Goal: Information Seeking & Learning: Learn about a topic

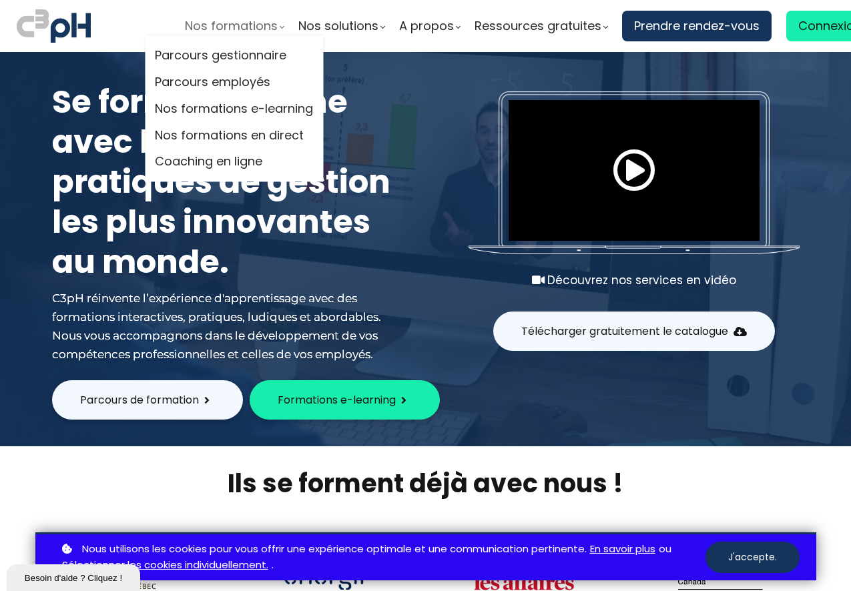
click at [223, 29] on span "Nos formations" at bounding box center [231, 26] width 93 height 20
click at [237, 57] on link "Parcours gestionnaire" at bounding box center [234, 56] width 158 height 20
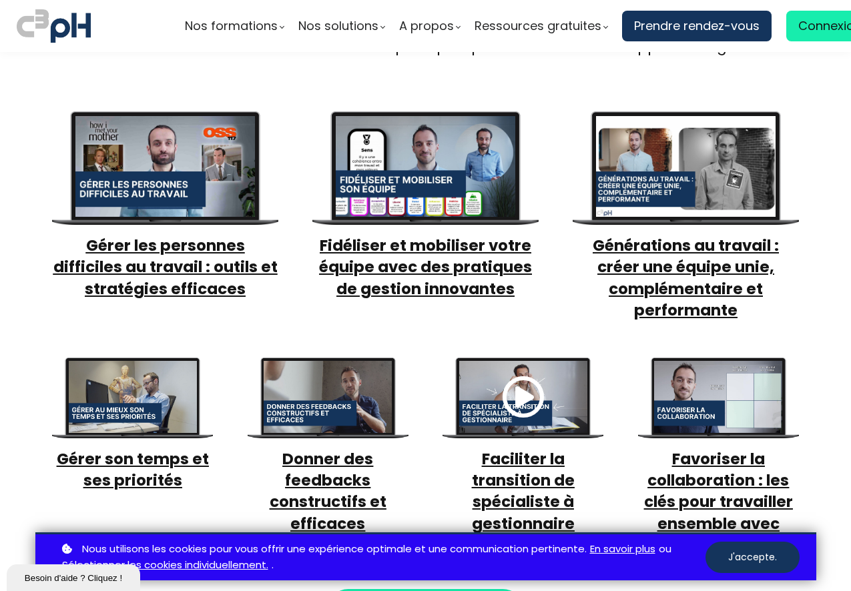
scroll to position [575, 0]
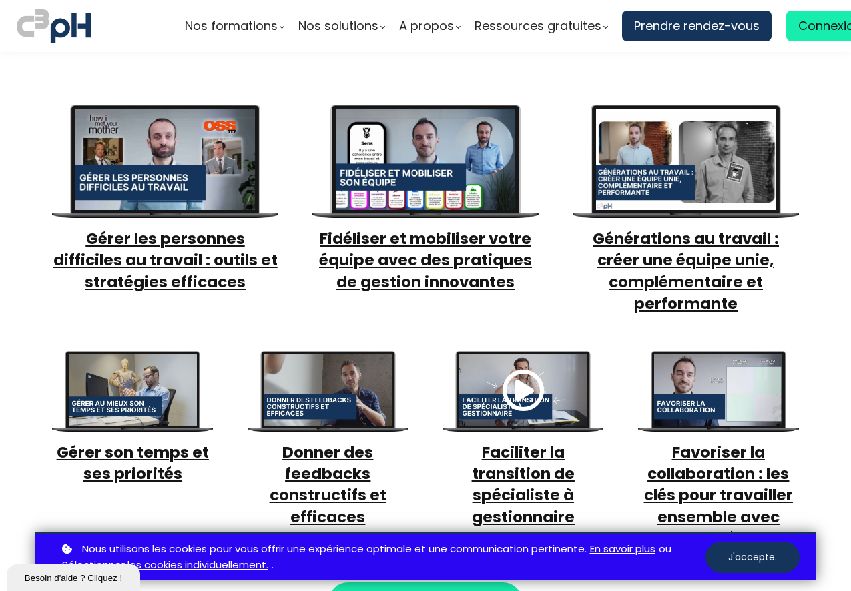
click at [405, 228] on span "Fidéliser et mobiliser votre équipe avec des pratiques de gestion innovantes" at bounding box center [425, 260] width 213 height 64
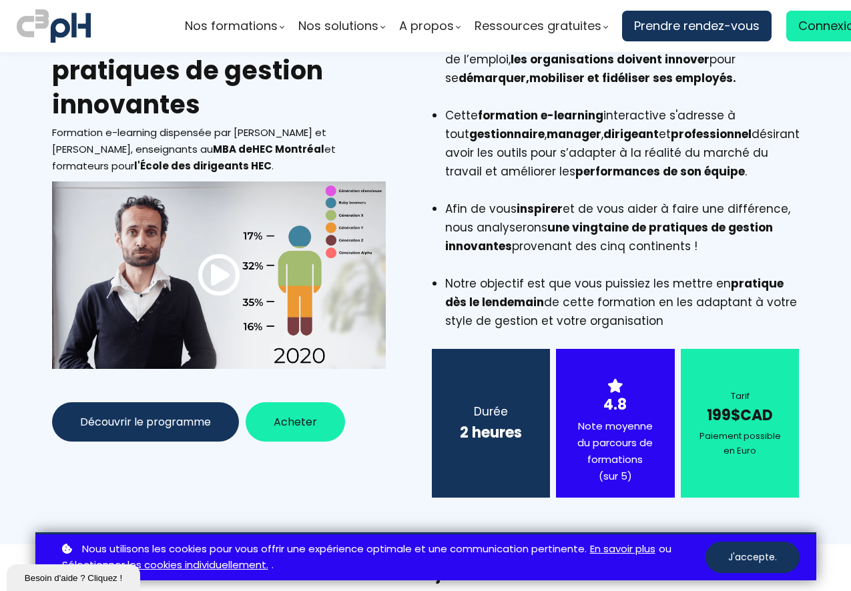
scroll to position [117, 0]
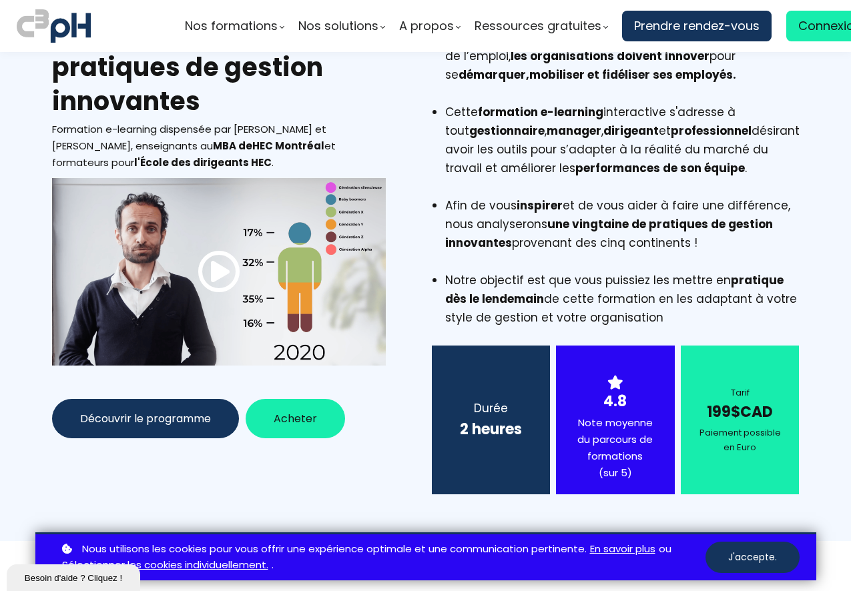
drag, startPoint x: 754, startPoint y: 465, endPoint x: 700, endPoint y: 445, distance: 57.0
click at [700, 445] on div "Paiement possible en Euro" at bounding box center [739, 440] width 85 height 29
click at [233, 280] on span at bounding box center [219, 271] width 43 height 43
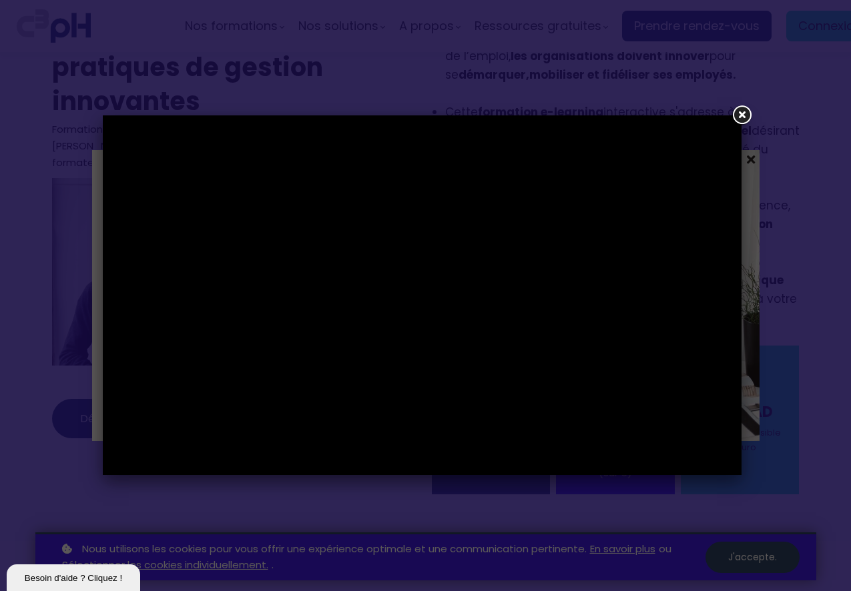
click at [736, 117] on link at bounding box center [741, 115] width 24 height 24
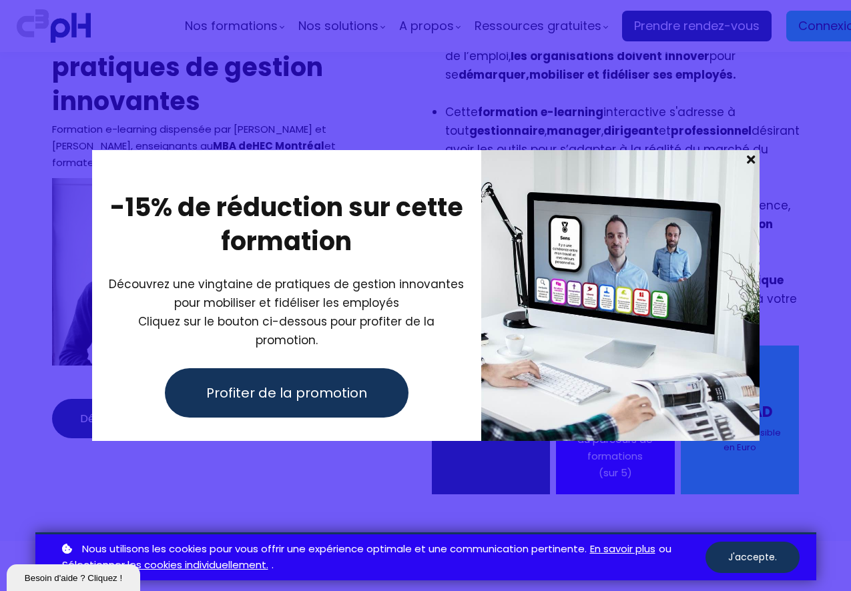
click at [749, 169] on span at bounding box center [750, 159] width 17 height 19
